Goal: Check status: Check status

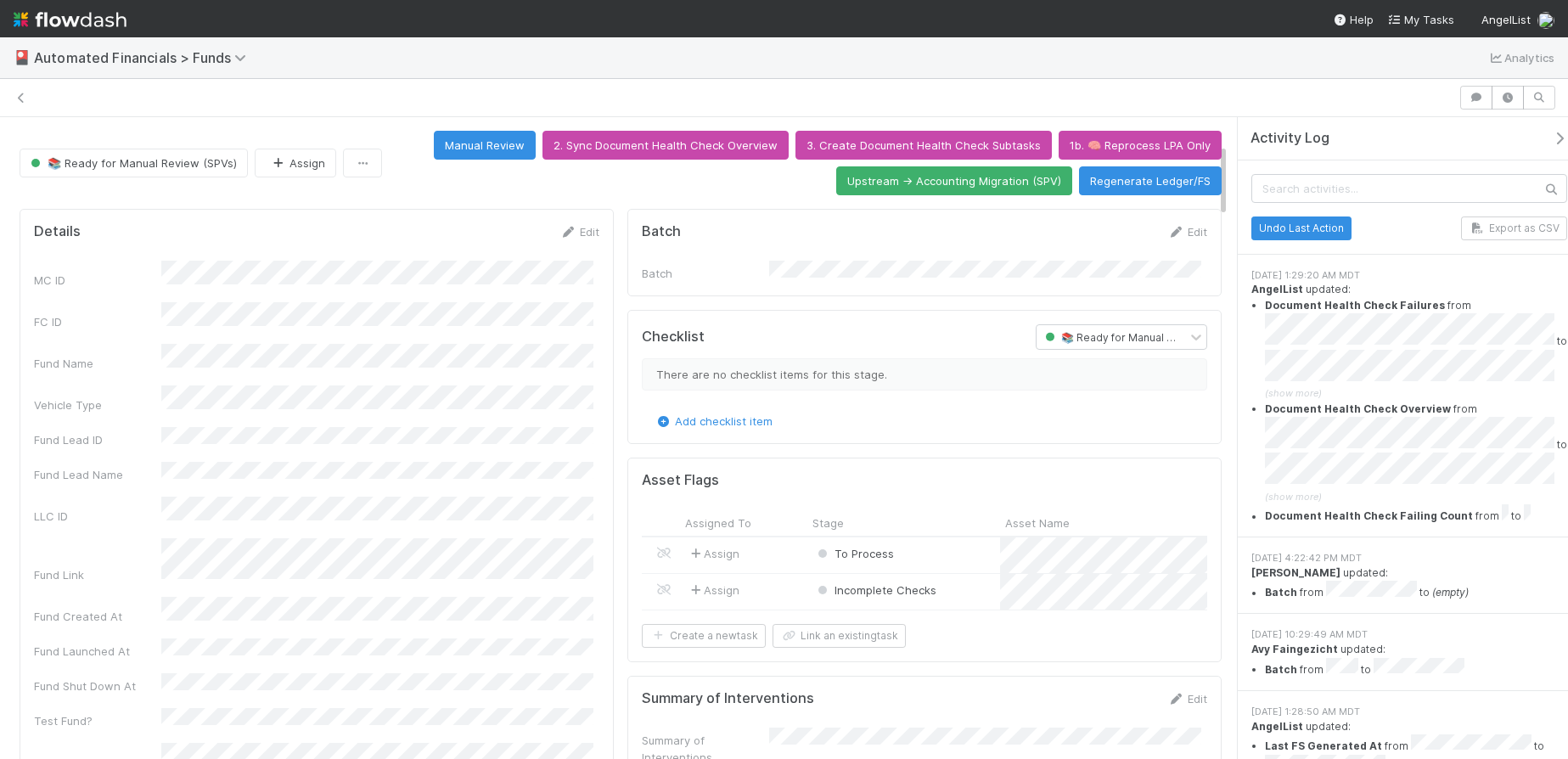
scroll to position [233, 0]
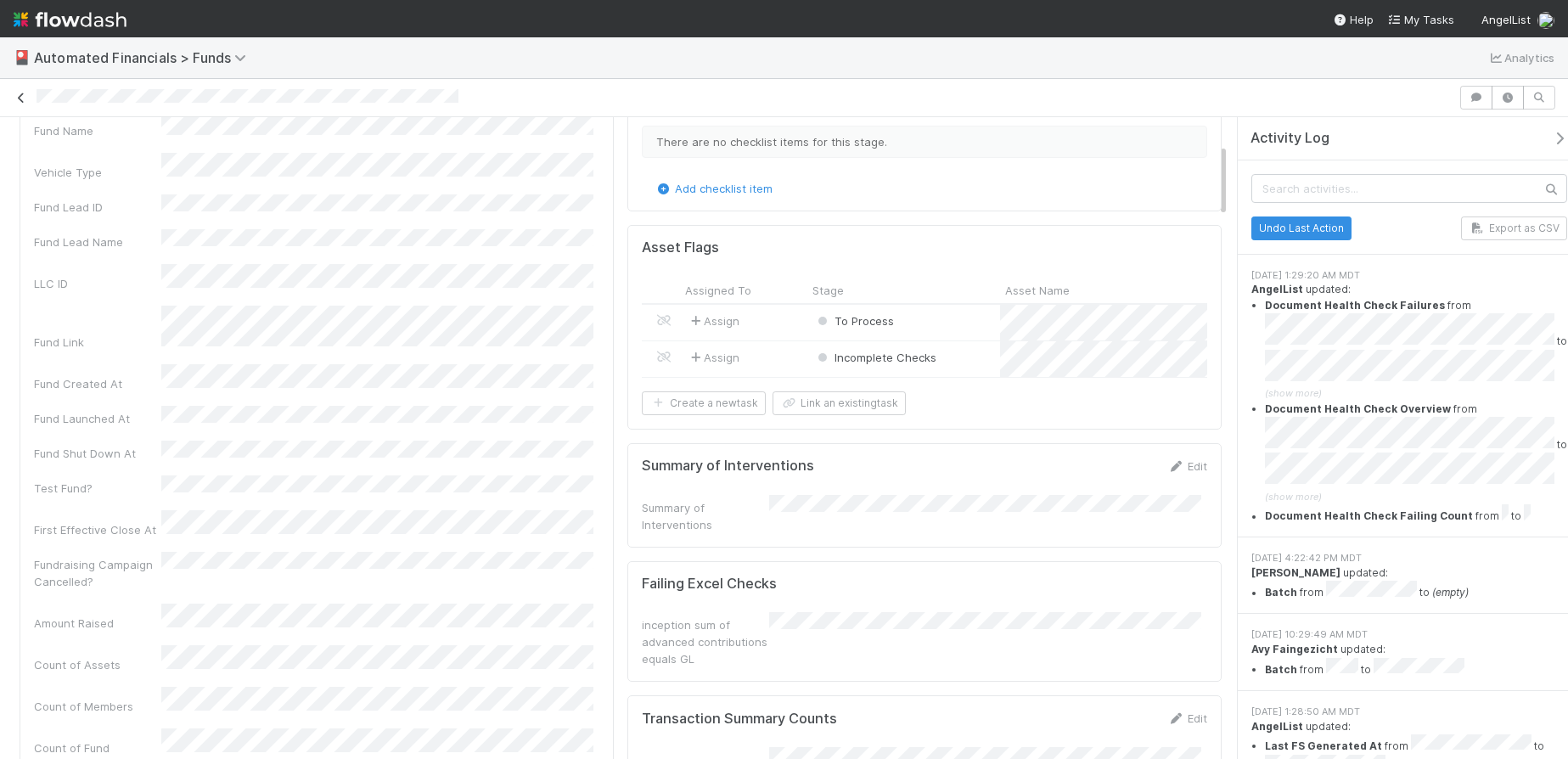
click at [17, 96] on icon at bounding box center [20, 97] width 17 height 11
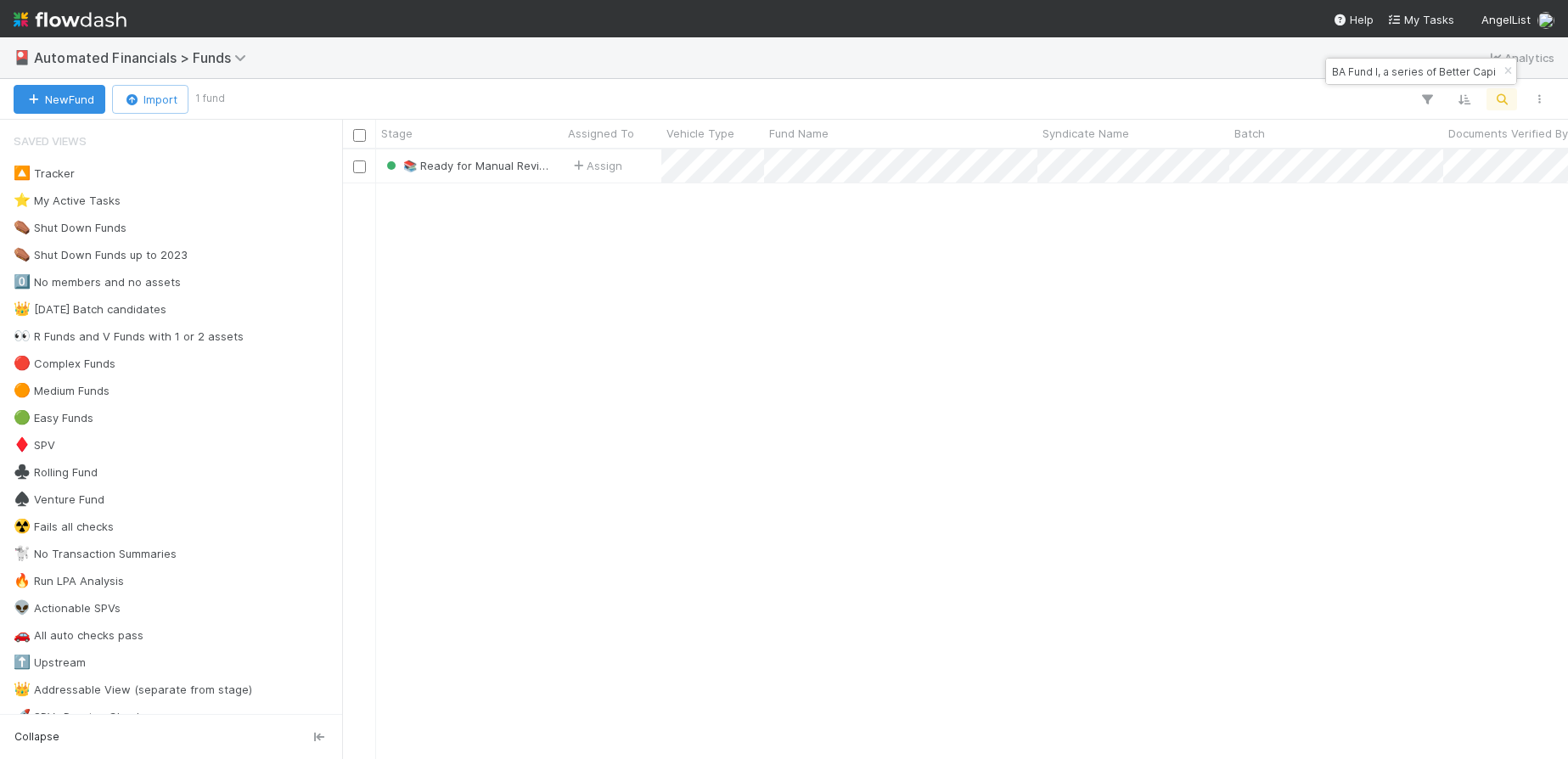
scroll to position [596, 1213]
click at [1505, 70] on icon "button" at bounding box center [1507, 71] width 17 height 10
click at [1504, 99] on icon "button" at bounding box center [1501, 99] width 17 height 16
type input "68e2151d8ee247f088a1320d28b92920"
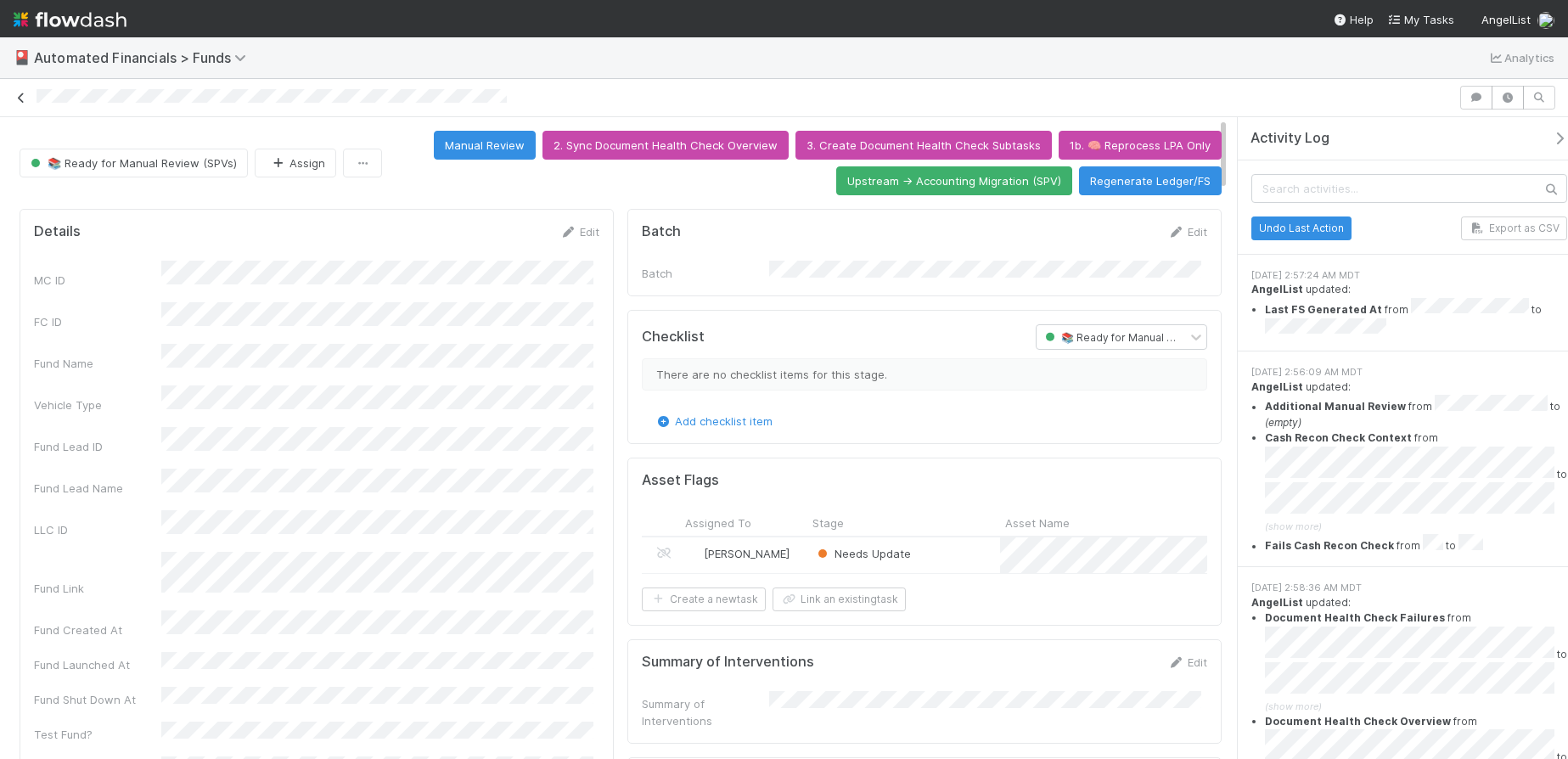
click at [23, 96] on icon at bounding box center [20, 97] width 17 height 11
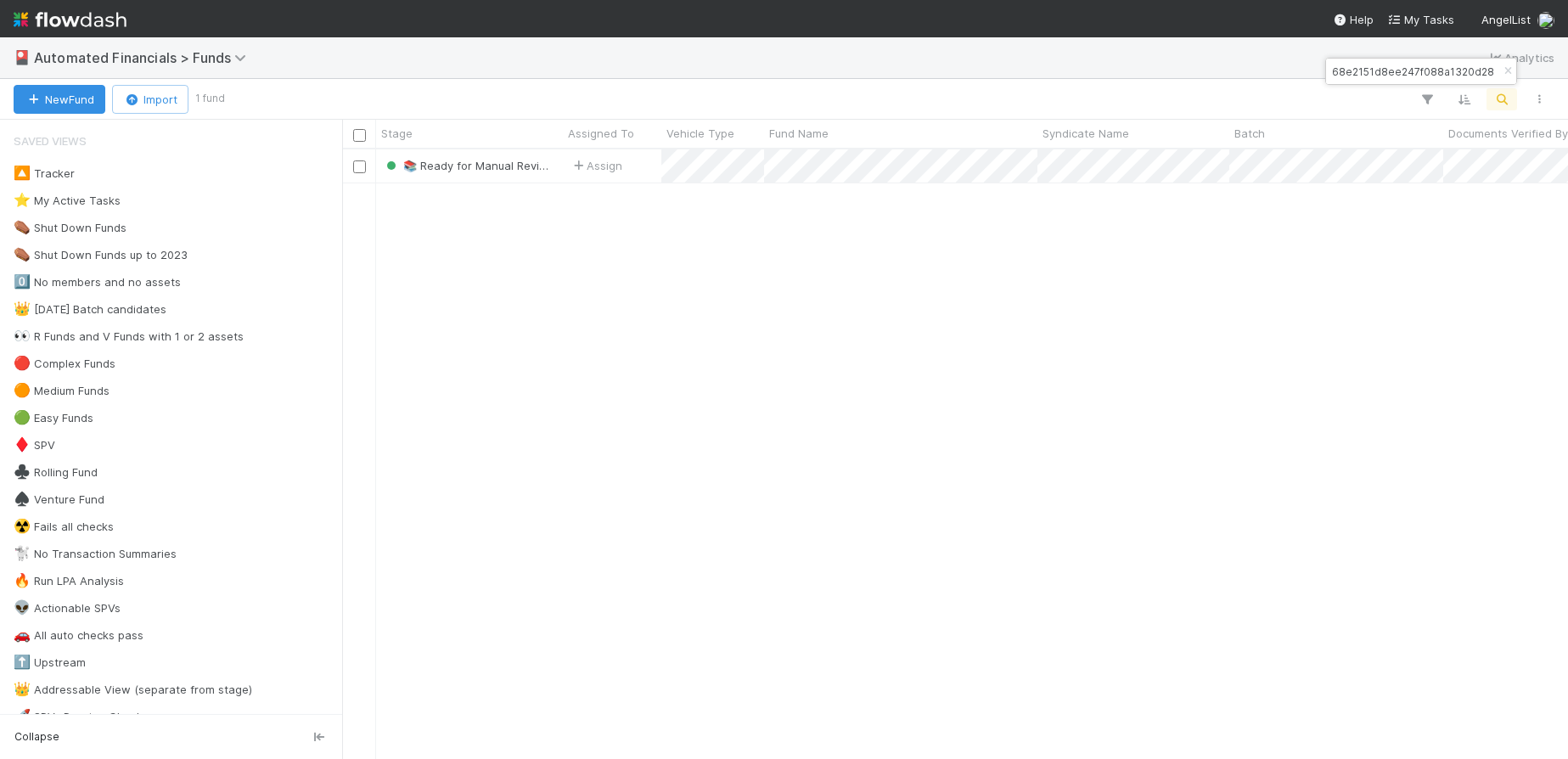
scroll to position [596, 1213]
click at [1506, 72] on icon "button" at bounding box center [1507, 71] width 17 height 10
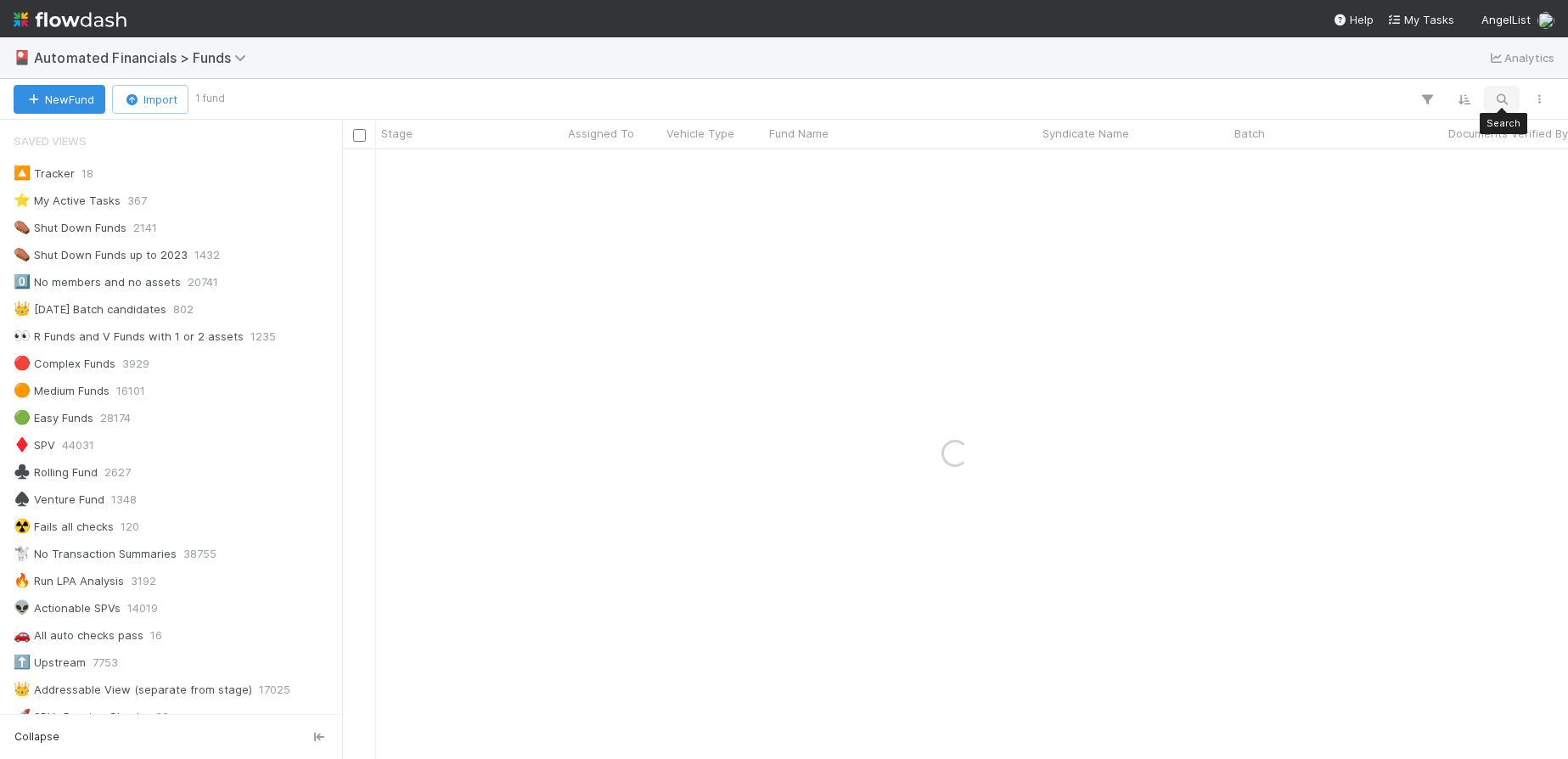
click at [1490, 102] on button "button" at bounding box center [1501, 99] width 30 height 22
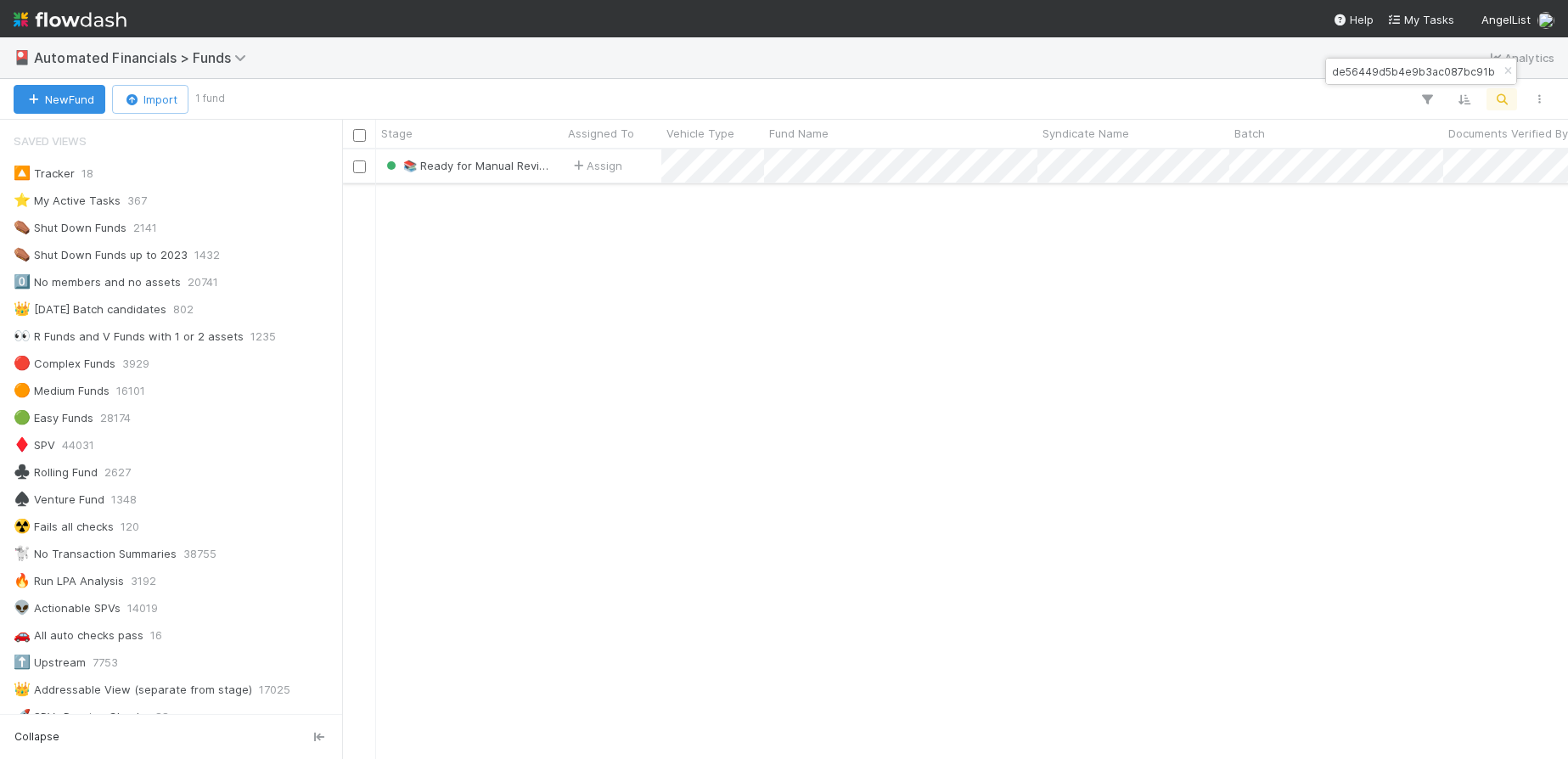
type input "f344935de56449d5b4e9b3ac087bc91b"
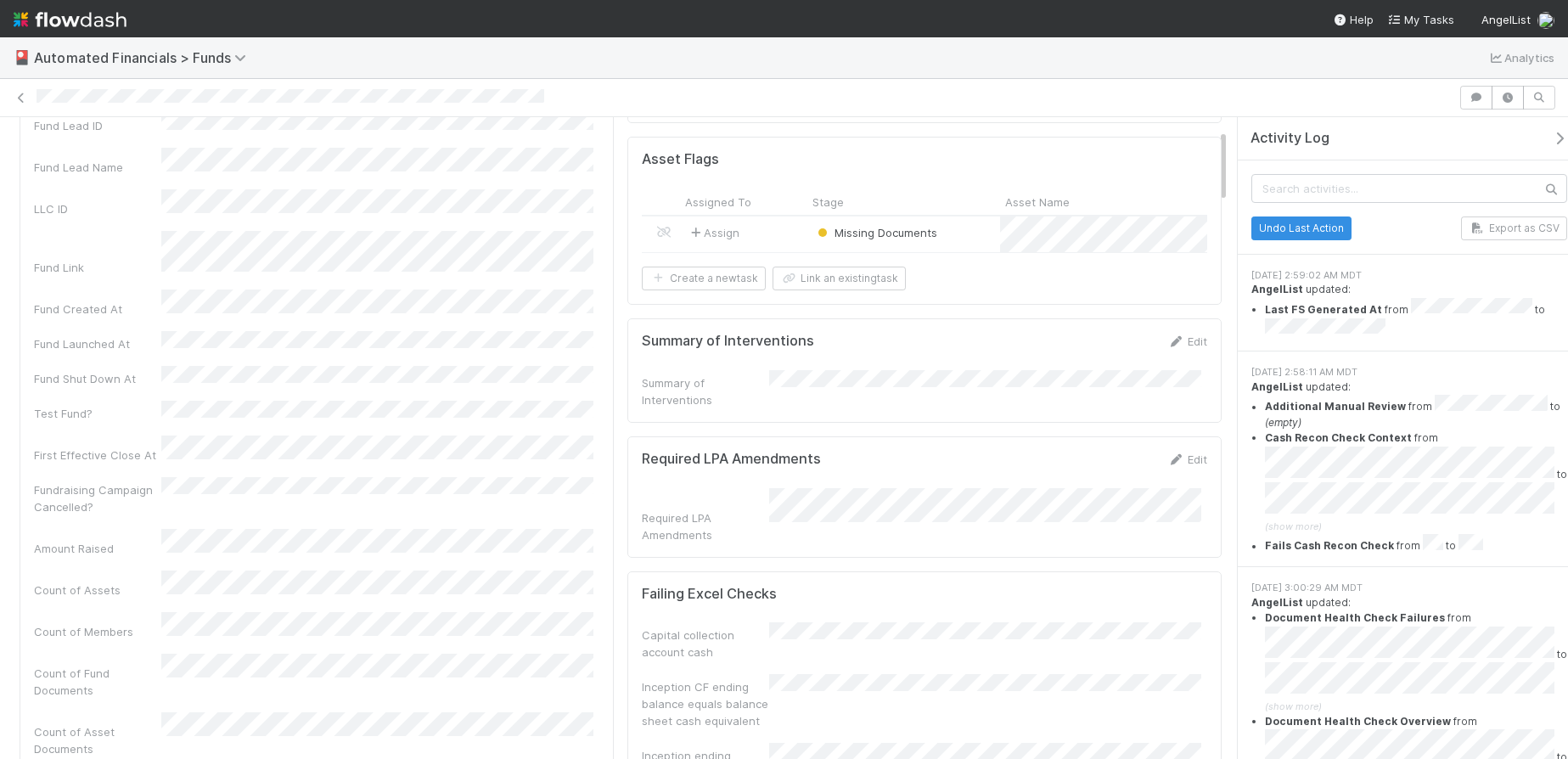
scroll to position [62, 0]
